Goal: Navigation & Orientation: Find specific page/section

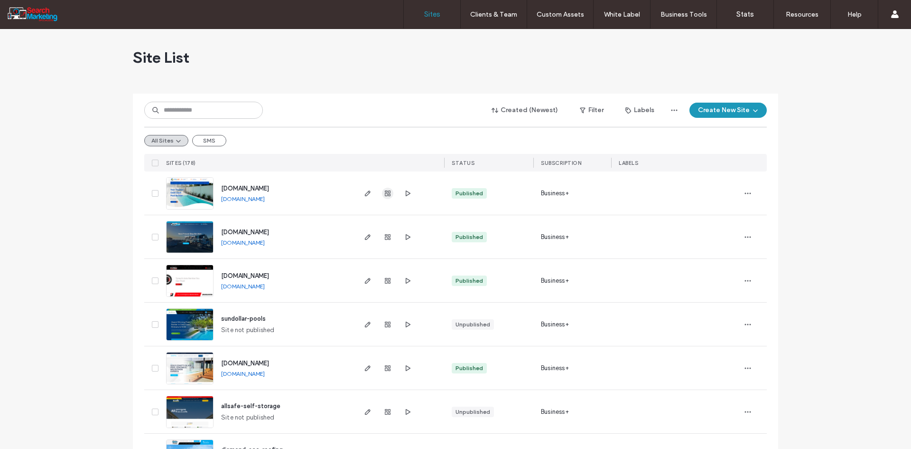
click at [384, 191] on icon "button" at bounding box center [388, 193] width 8 height 8
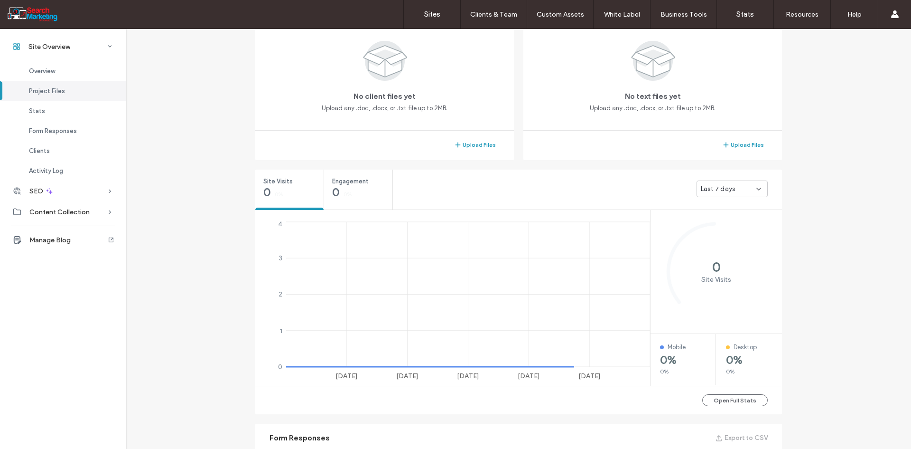
scroll to position [237, 0]
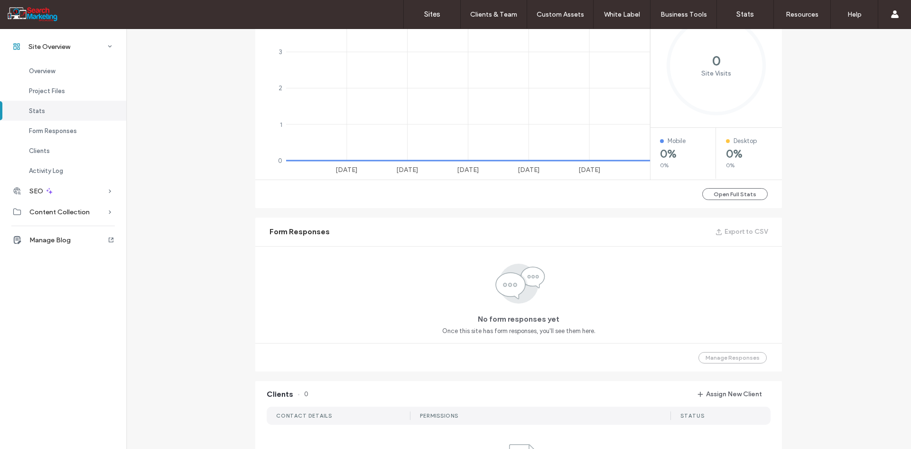
scroll to position [47, 0]
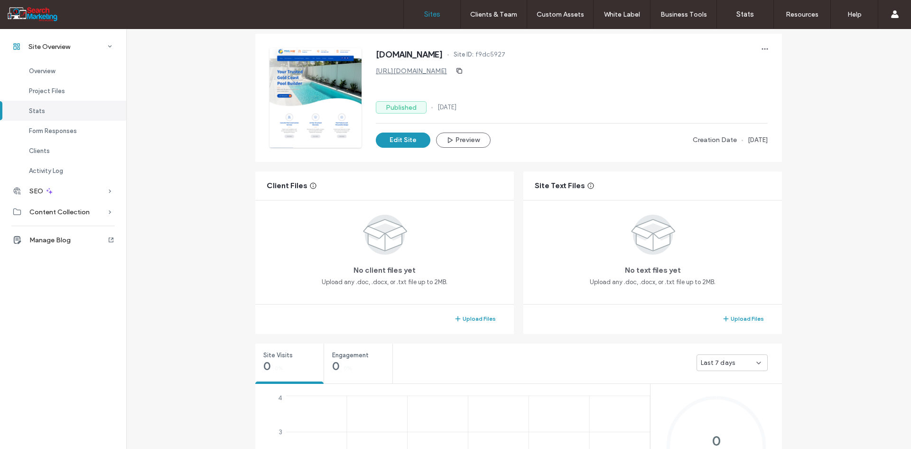
click at [437, 14] on label "Sites" at bounding box center [432, 14] width 16 height 9
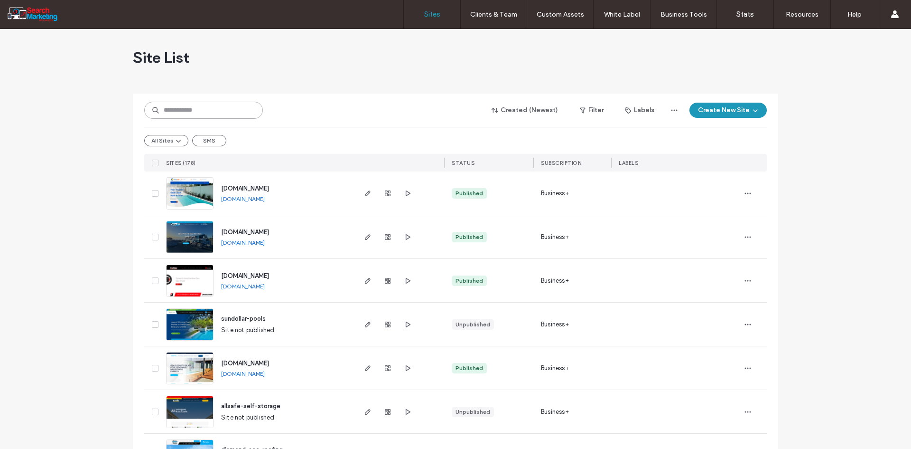
click at [189, 106] on input at bounding box center [203, 110] width 119 height 17
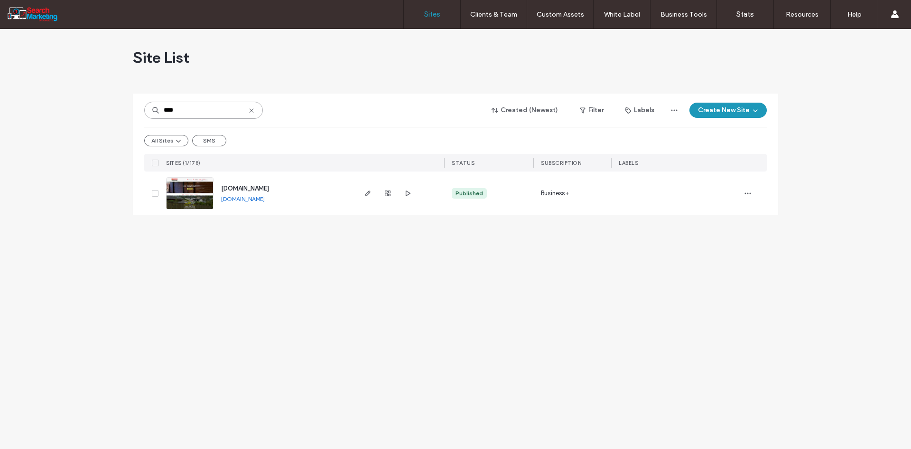
type input "****"
click at [265, 199] on link "[DOMAIN_NAME]" at bounding box center [243, 199] width 44 height 8
